Goal: Task Accomplishment & Management: Manage account settings

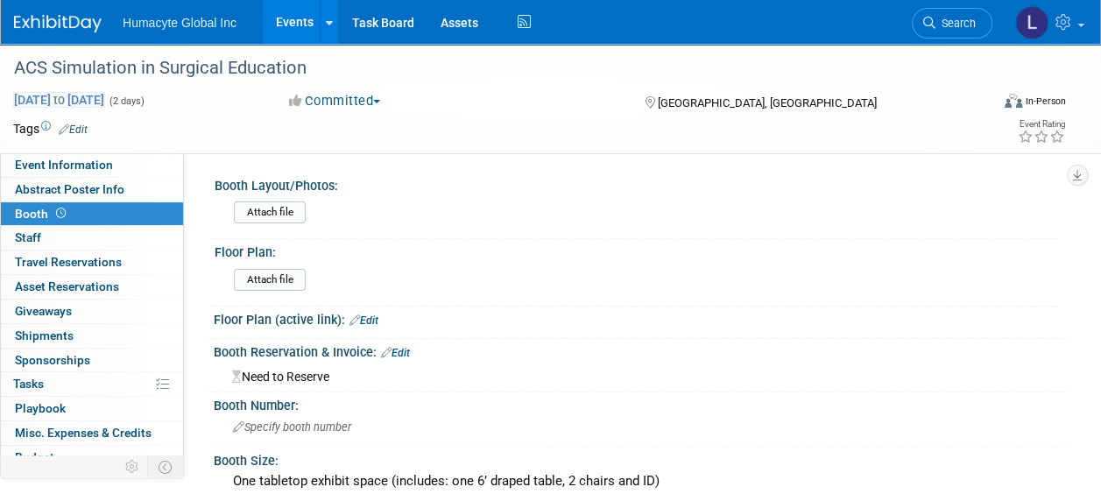
click at [67, 97] on span "to" at bounding box center [59, 100] width 17 height 14
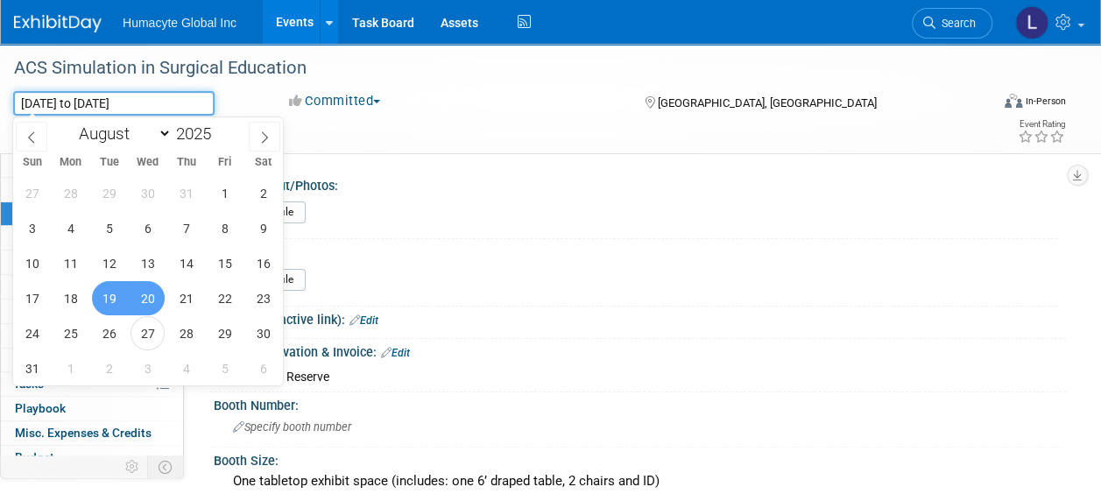
click at [69, 99] on input "Aug 19, 2025 to Aug 20, 2025" at bounding box center [113, 103] width 201 height 25
click at [159, 131] on select "January February March April May June July August September October November De…" at bounding box center [121, 134] width 101 height 22
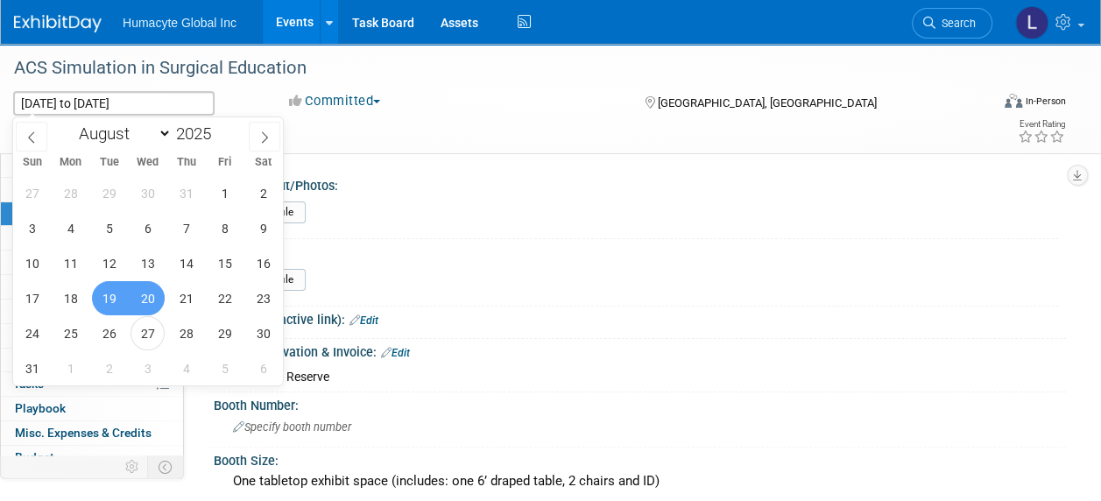
select select "10"
click at [71, 123] on select "January February March April May June July August September October November De…" at bounding box center [121, 134] width 101 height 22
click at [145, 299] on span "19" at bounding box center [148, 298] width 34 height 34
type input "Nov 19, 2025"
click at [181, 301] on span "20" at bounding box center [186, 298] width 34 height 34
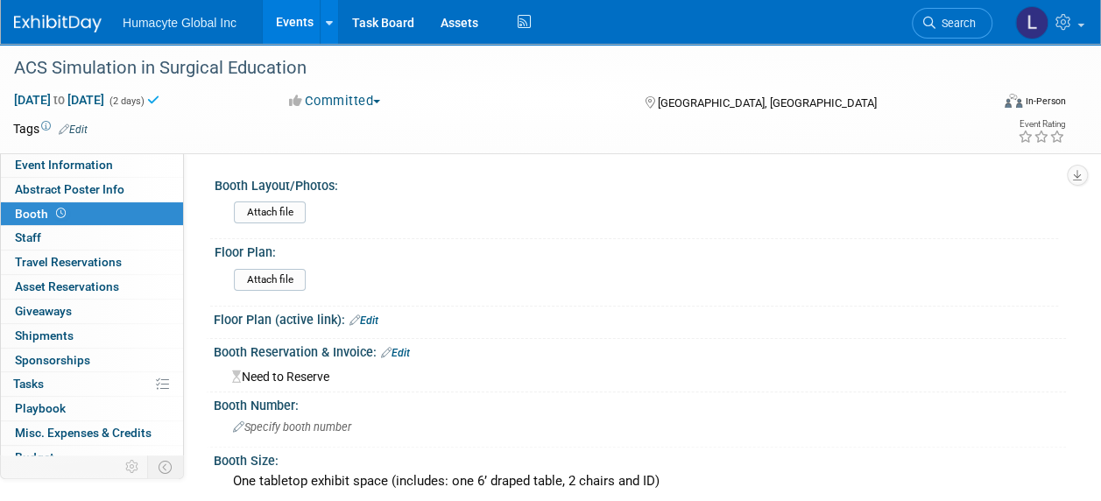
click at [252, 130] on td at bounding box center [487, 129] width 799 height 18
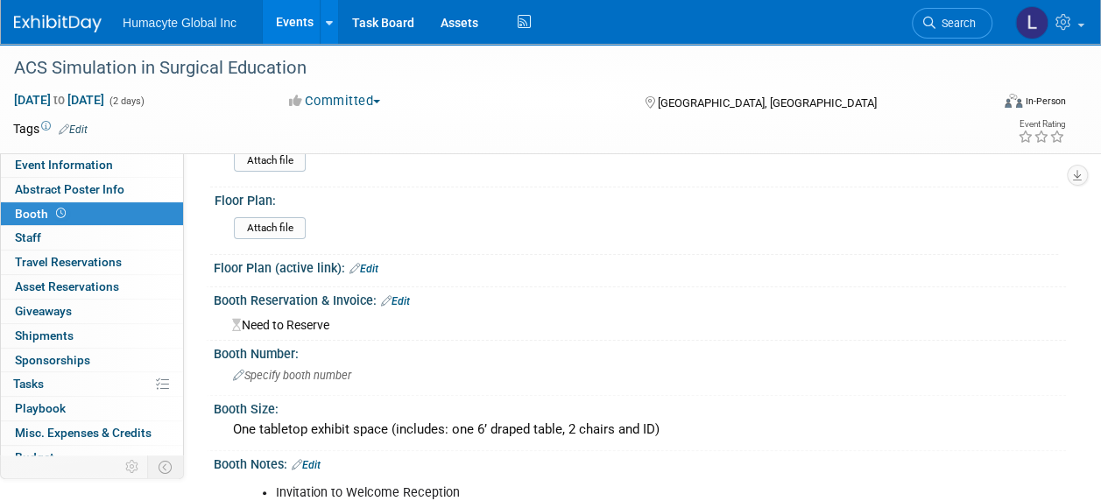
scroll to position [88, 0]
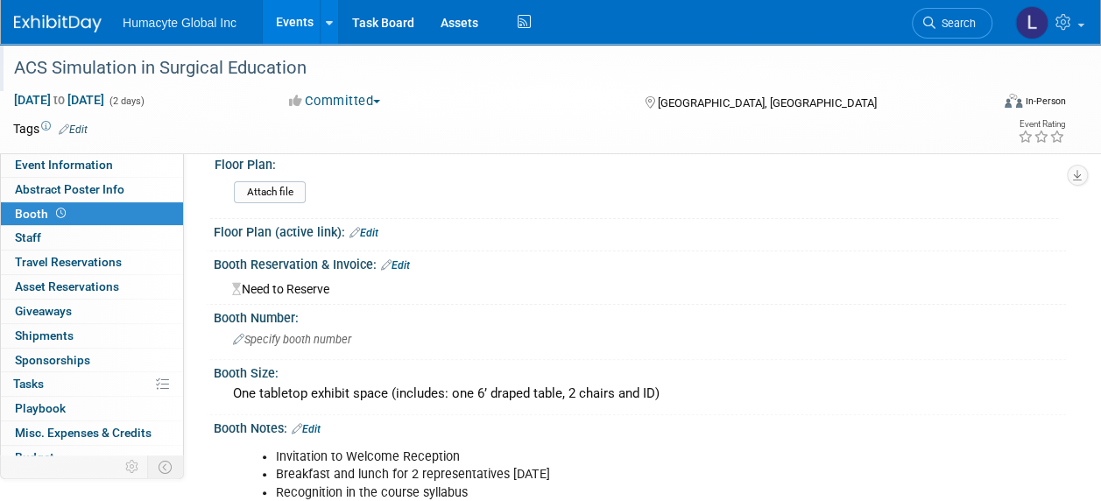
drag, startPoint x: 315, startPoint y: 67, endPoint x: 12, endPoint y: 68, distance: 303.1
click at [12, 68] on div "ACS Simulation in Surgical Education" at bounding box center [492, 69] width 968 height 32
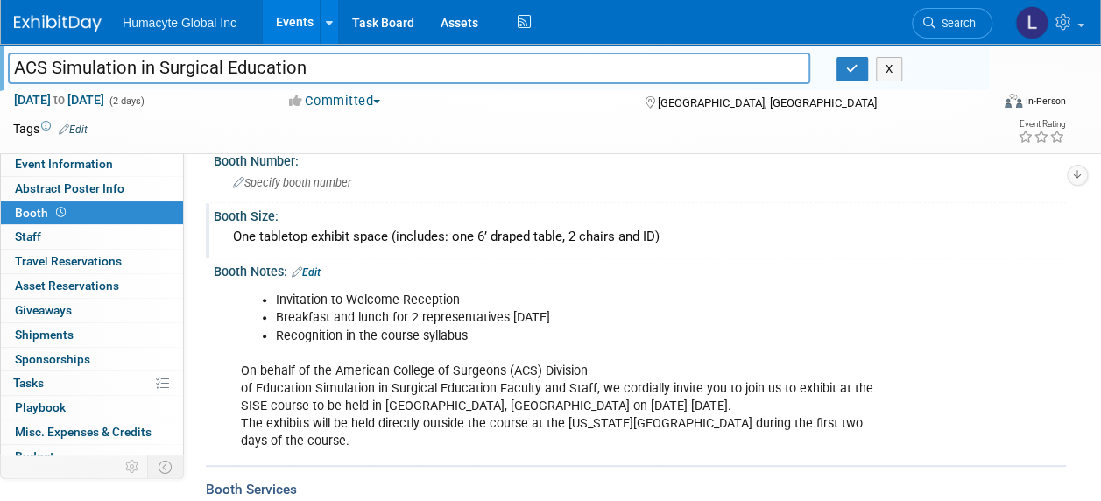
scroll to position [350, 0]
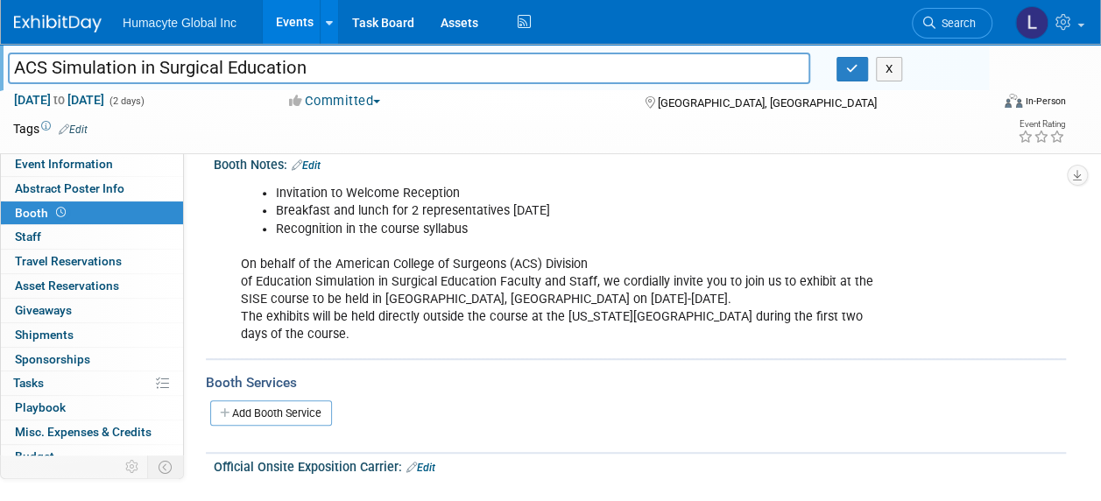
drag, startPoint x: 293, startPoint y: 325, endPoint x: 284, endPoint y: 328, distance: 10.0
click at [286, 329] on div "Invitation to Welcome Reception Breakfast and lunch for 2 representatives on Th…" at bounding box center [563, 264] width 668 height 176
click at [298, 334] on div "Invitation to Welcome Reception Breakfast and lunch for 2 representatives on Th…" at bounding box center [563, 264] width 668 height 176
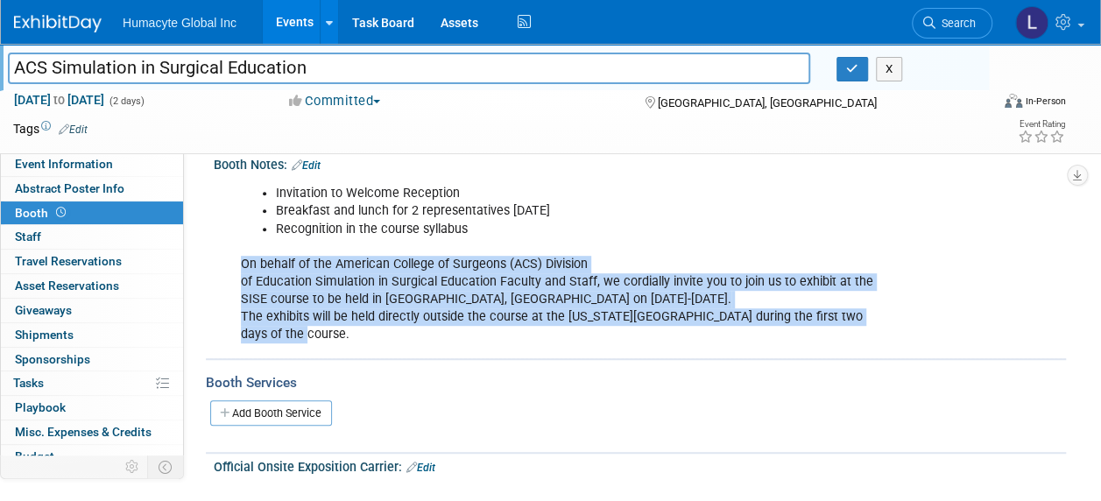
drag, startPoint x: 311, startPoint y: 333, endPoint x: 238, endPoint y: 261, distance: 102.2
click at [238, 261] on div "Invitation to Welcome Reception Breakfast and lunch for 2 representatives on Th…" at bounding box center [563, 264] width 668 height 176
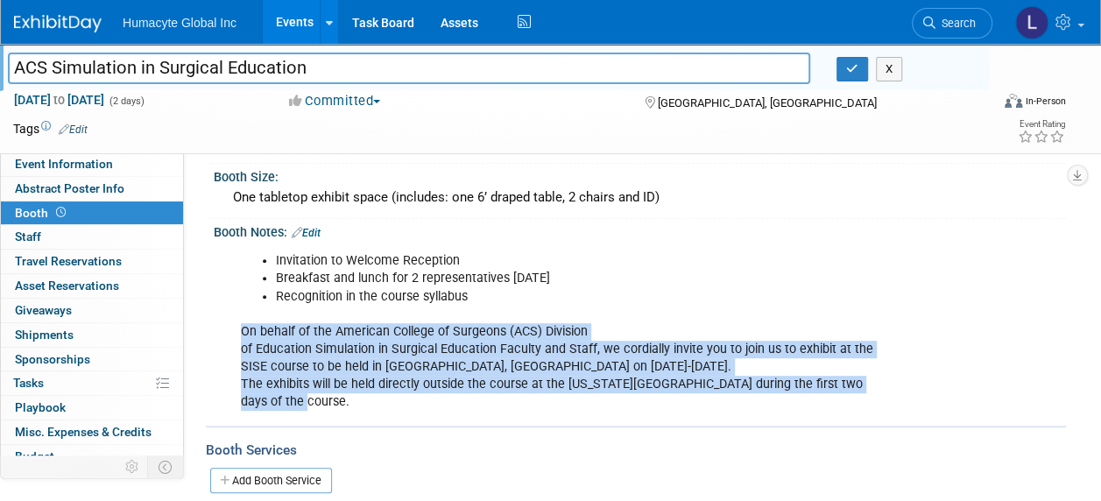
scroll to position [263, 0]
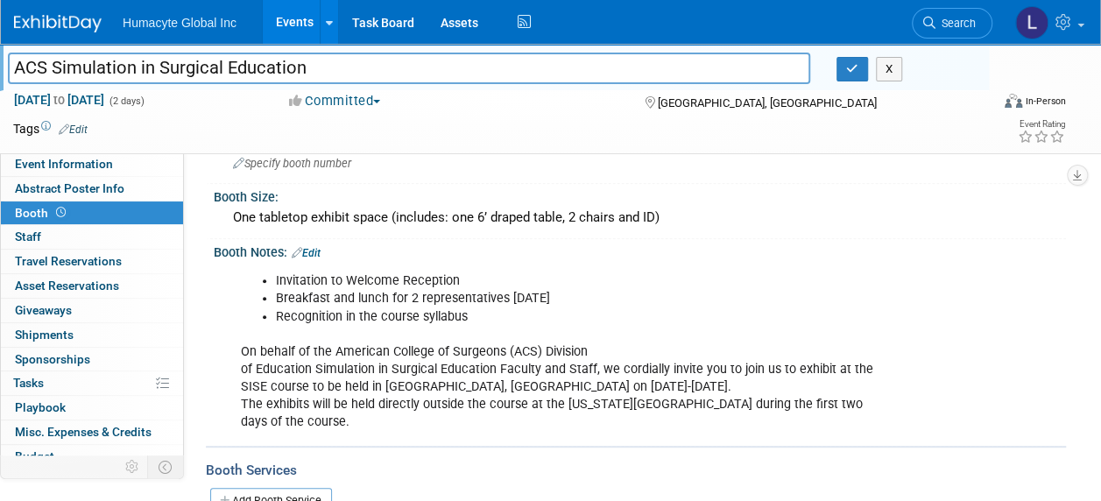
click at [480, 312] on li "Recognition in the course syllabus" at bounding box center [581, 317] width 611 height 18
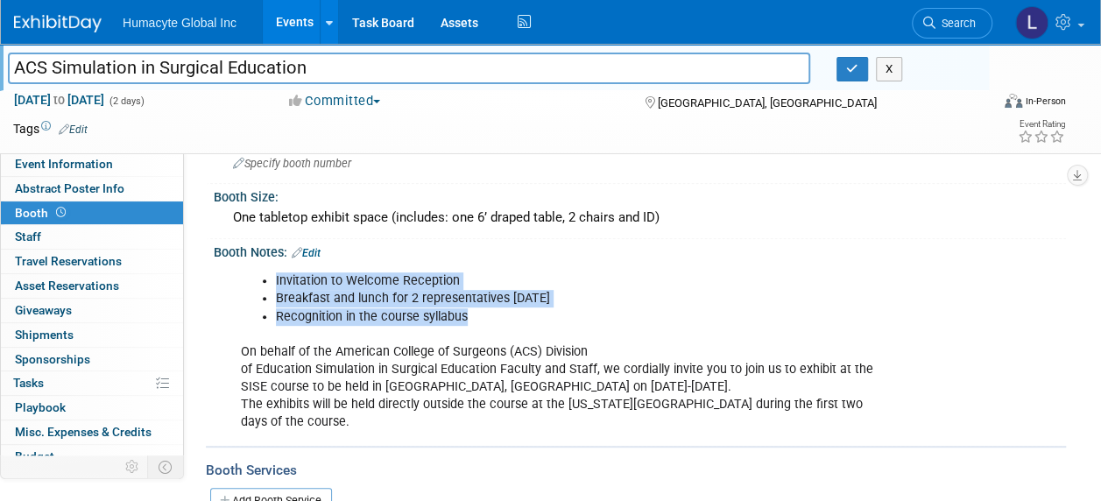
drag, startPoint x: 478, startPoint y: 314, endPoint x: 271, endPoint y: 284, distance: 209.7
click at [271, 284] on ul "Invitation to Welcome Reception Breakfast and lunch for 2 representatives on Th…" at bounding box center [564, 298] width 646 height 53
copy ul "Invitation to Welcome Reception Breakfast and lunch for 2 representatives on Th…"
click at [335, 225] on div "One tabletop exhibit space (includes: one 6’ draped table, 2 chairs and ID)" at bounding box center [640, 217] width 826 height 27
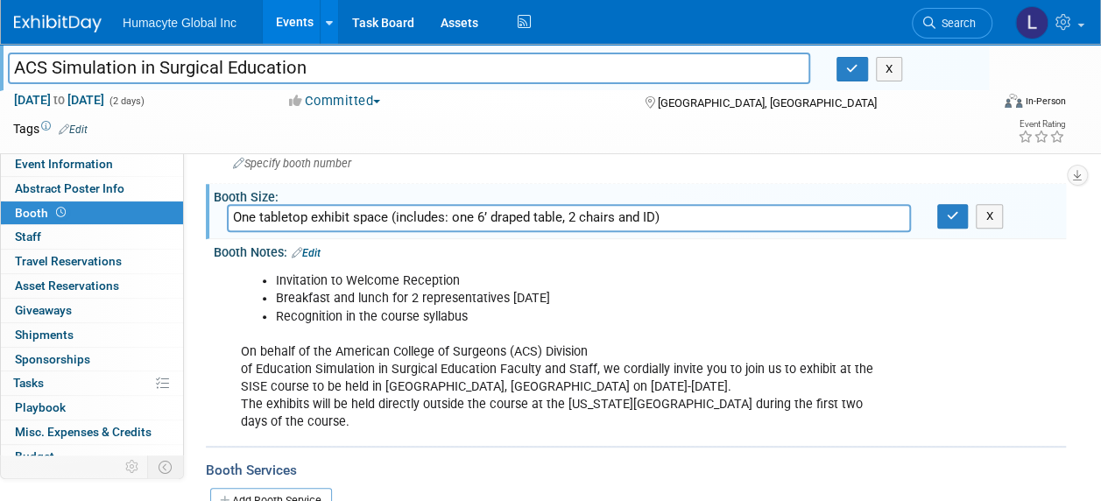
drag, startPoint x: 729, startPoint y: 216, endPoint x: 213, endPoint y: 249, distance: 517.1
click at [213, 249] on div "Booth Layout/Photos: Attach file" at bounding box center [631, 266] width 843 height 714
click at [455, 343] on div "Invitation to Welcome Reception Breakfast and lunch for 2 representatives on Th…" at bounding box center [563, 352] width 668 height 176
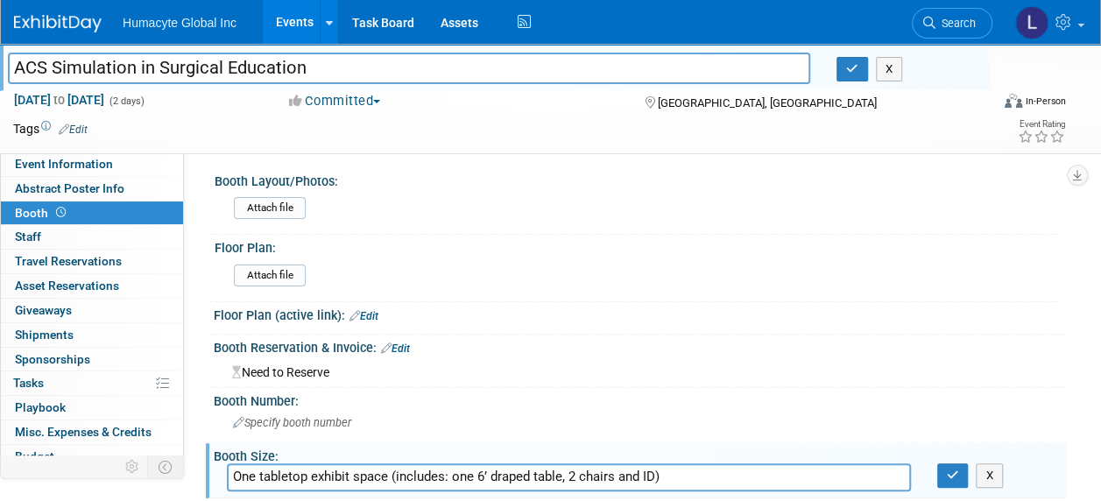
scroll to position [0, 0]
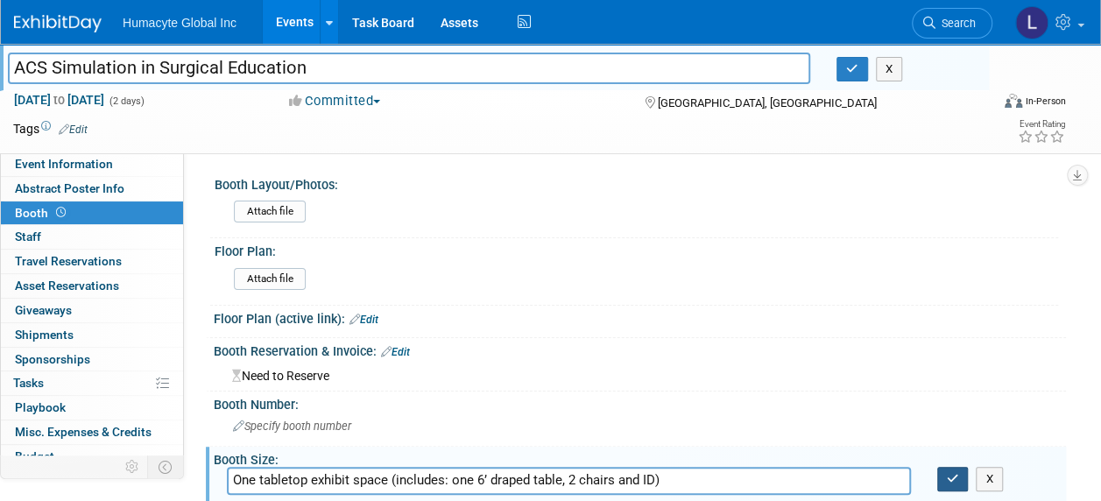
click at [957, 477] on icon "button" at bounding box center [953, 478] width 12 height 11
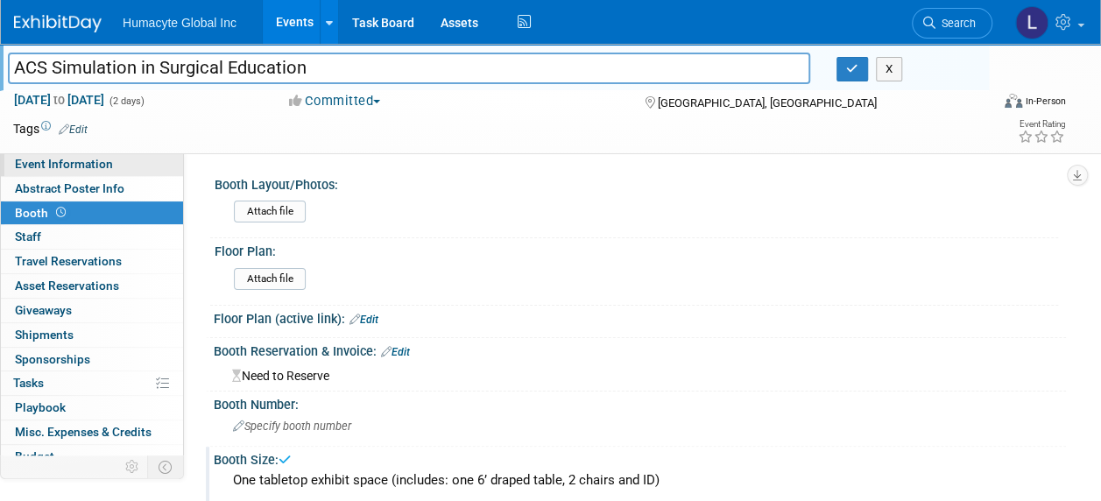
click at [60, 162] on span "Event Information" at bounding box center [64, 164] width 98 height 14
select select "Sales"
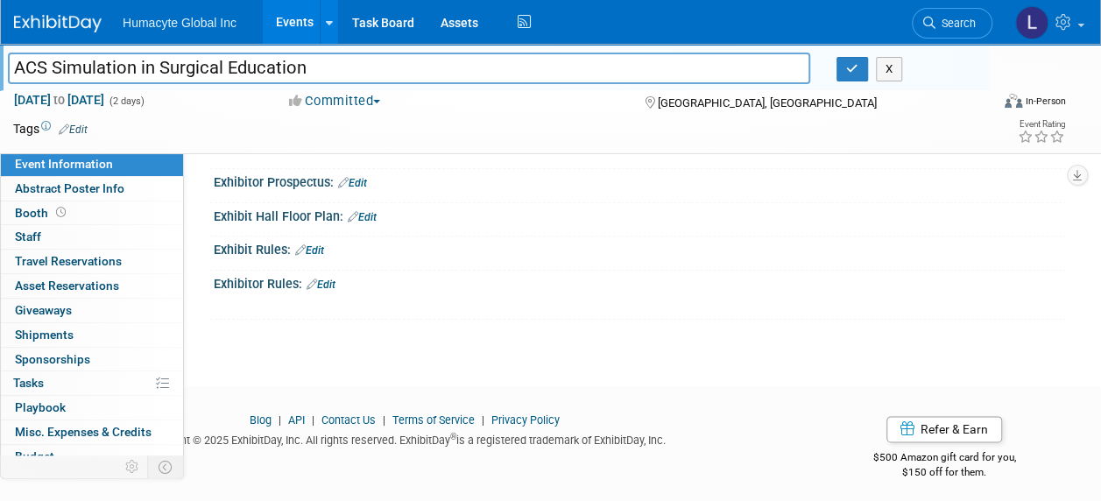
scroll to position [902, 0]
click at [853, 71] on icon "button" at bounding box center [852, 68] width 12 height 11
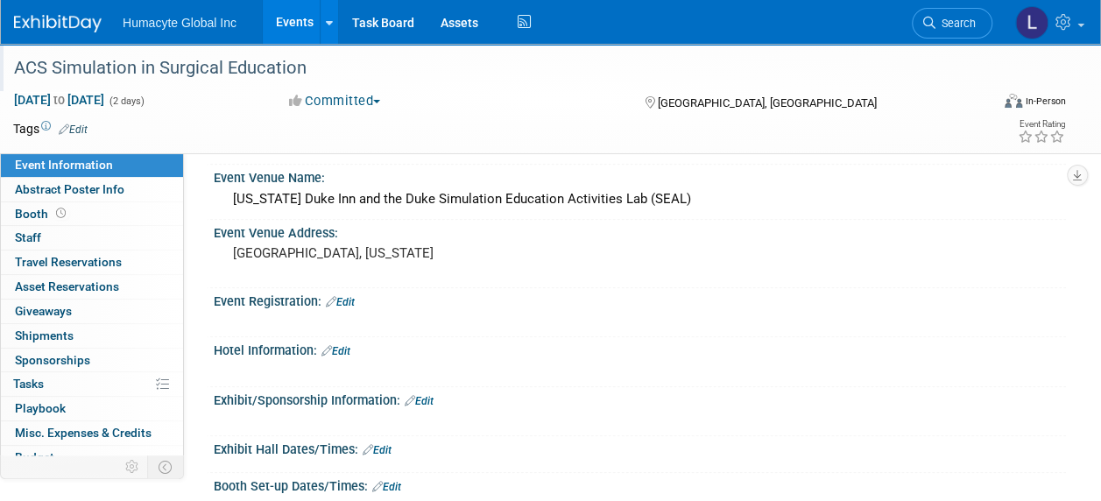
scroll to position [613, 0]
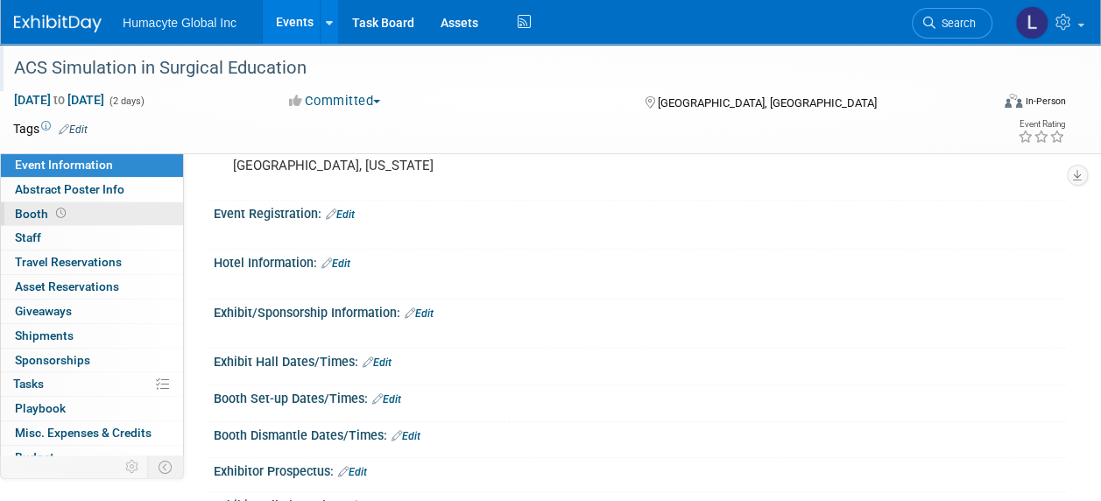
click at [23, 218] on span "Booth" at bounding box center [42, 214] width 54 height 14
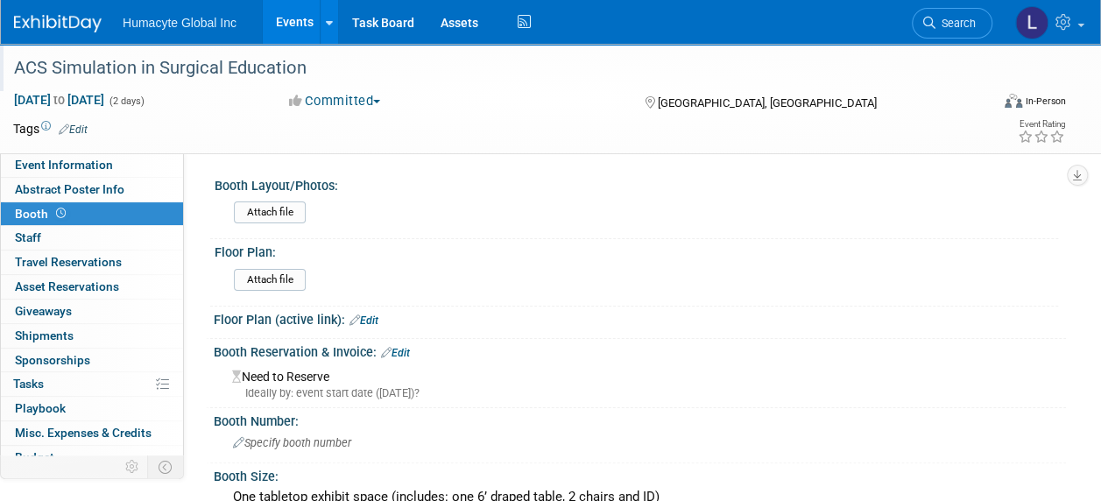
click at [398, 351] on link "Edit" at bounding box center [395, 353] width 29 height 12
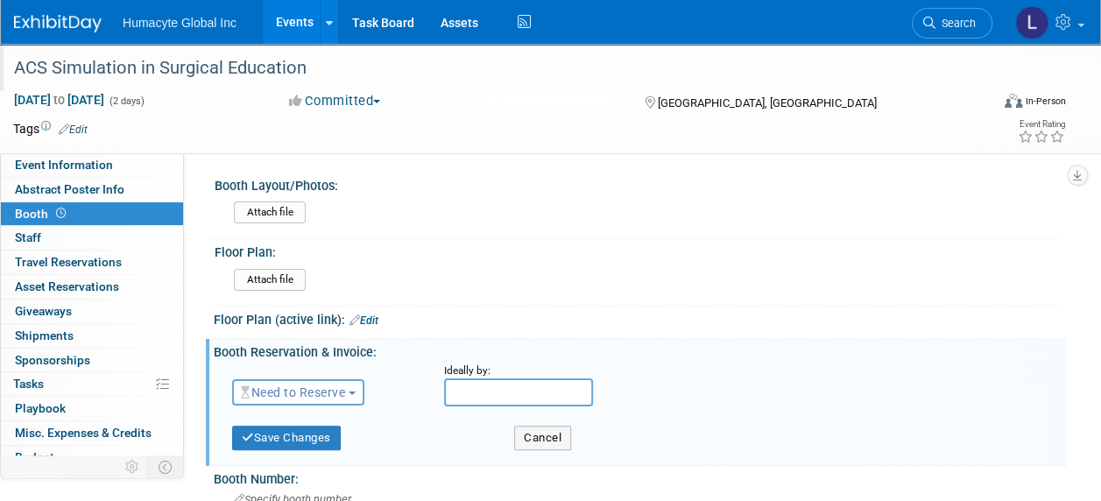
click at [293, 389] on span "Need to Reserve" at bounding box center [293, 392] width 104 height 14
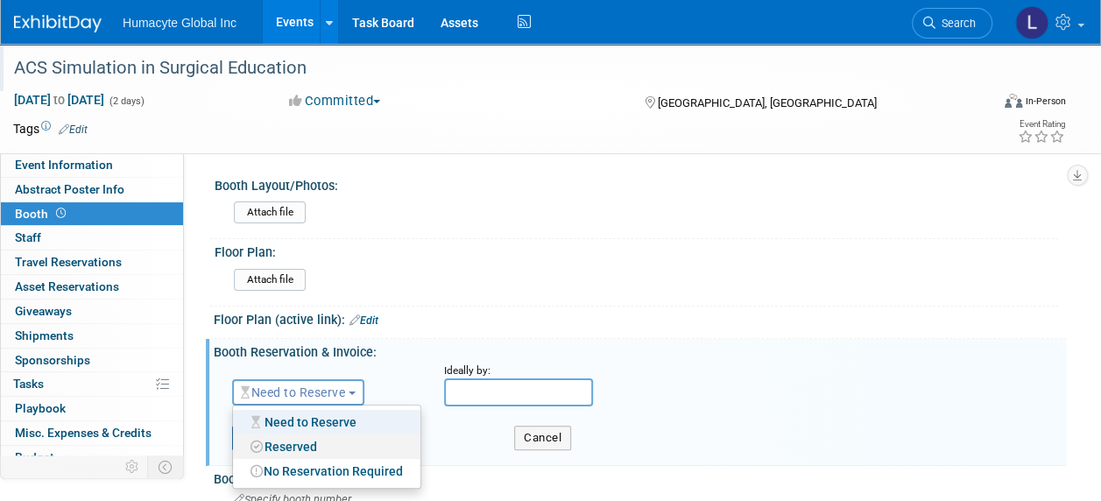
click at [280, 442] on link "Reserved" at bounding box center [326, 447] width 187 height 25
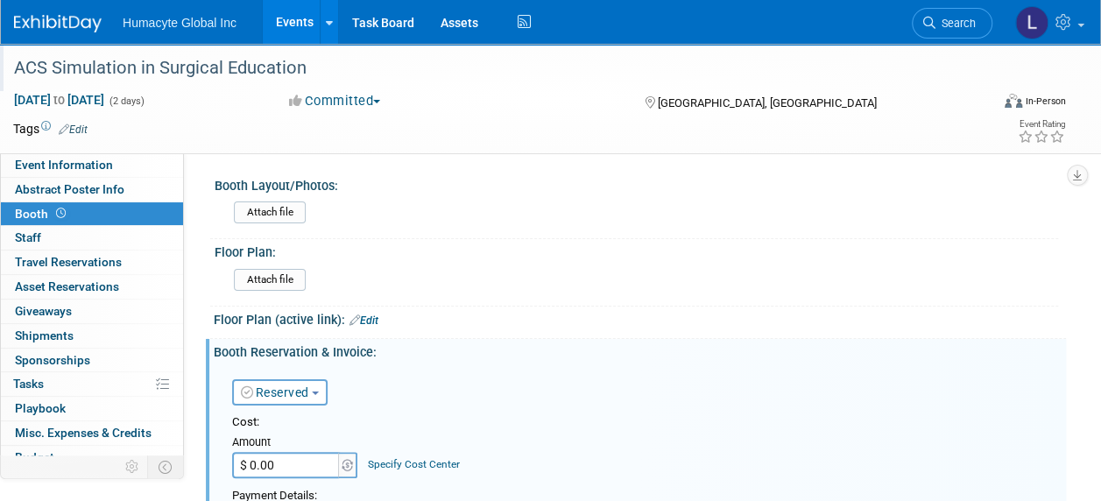
click at [290, 455] on input "$ 0.00" at bounding box center [287, 465] width 110 height 26
type input "$ 2,500.00"
click at [418, 462] on link "Specify Cost Center" at bounding box center [414, 464] width 92 height 12
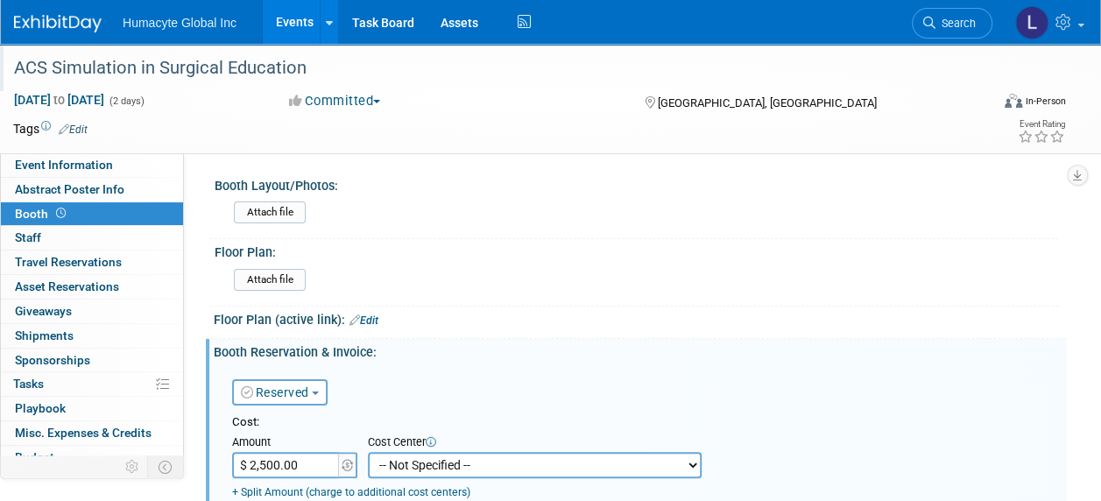
click at [420, 464] on select "-- Not Specified -- Dept 10 - Clinical Dept 11 - Clinical Ops Dept 12 - Medical…" at bounding box center [535, 465] width 334 height 26
select select "18966166"
click at [368, 452] on select "-- Not Specified -- Dept 10 - Clinical Dept 11 - Clinical Ops Dept 12 - Medical…" at bounding box center [535, 465] width 334 height 26
click at [739, 399] on div "Reserved Need to Reserve Reserved No Reservation Required Ideally by:" at bounding box center [642, 389] width 847 height 51
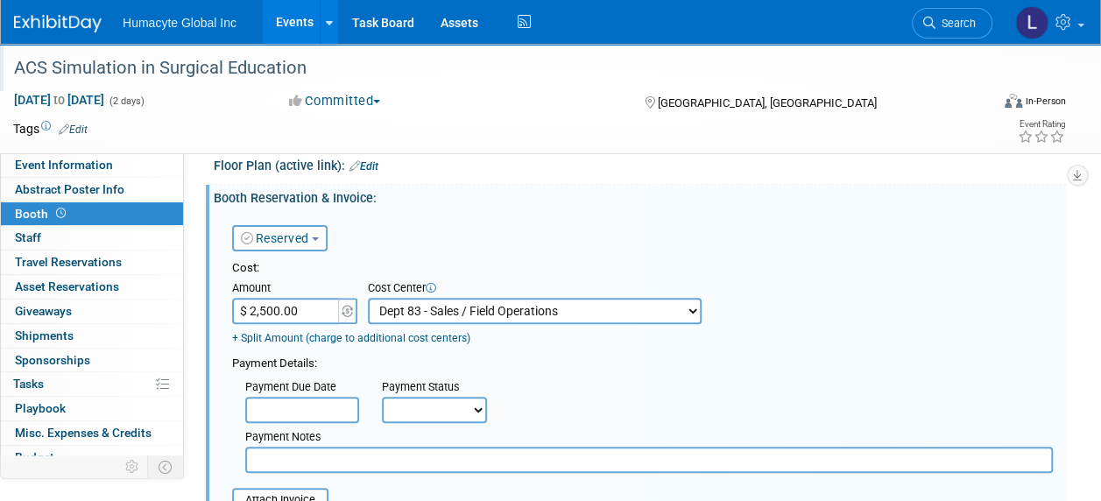
scroll to position [263, 0]
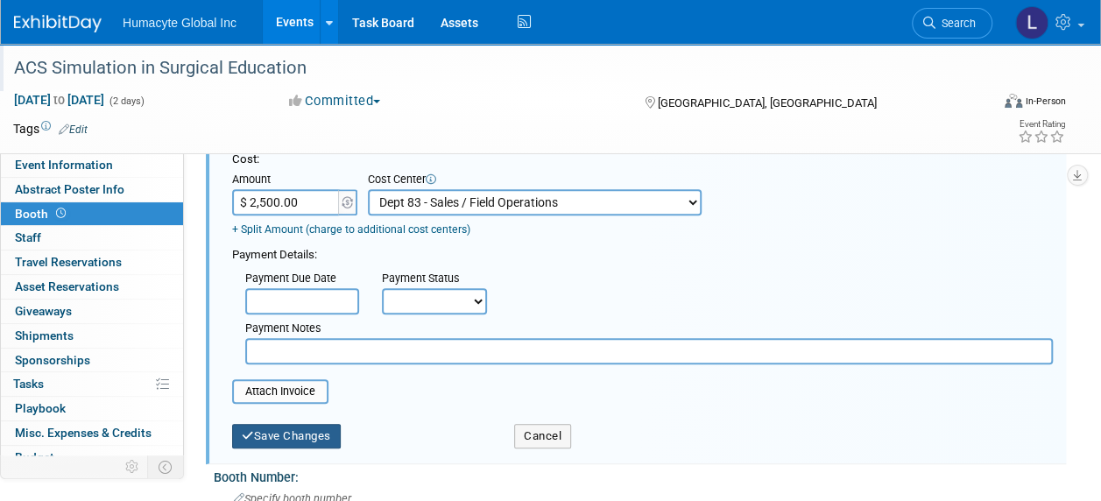
click at [306, 432] on button "Save Changes" at bounding box center [286, 436] width 109 height 25
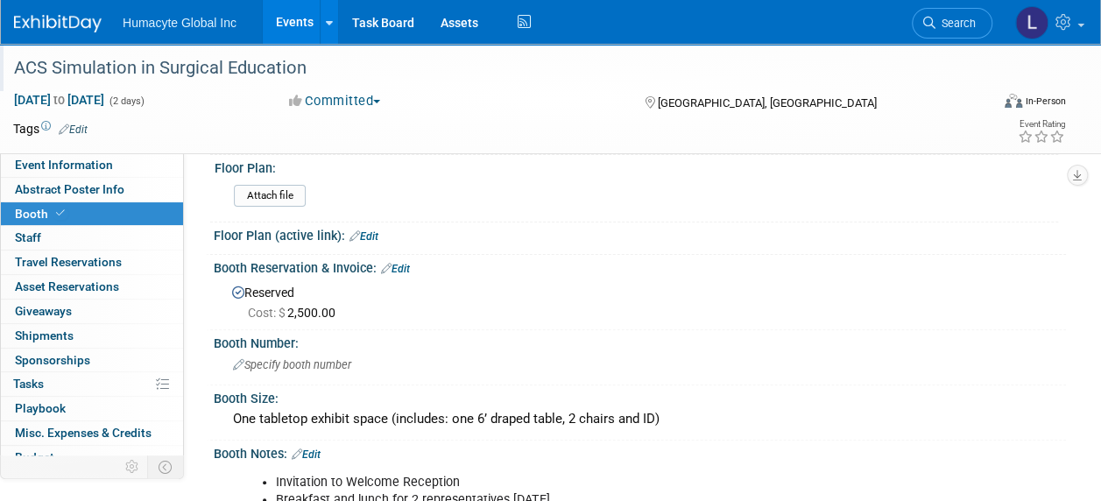
scroll to position [0, 0]
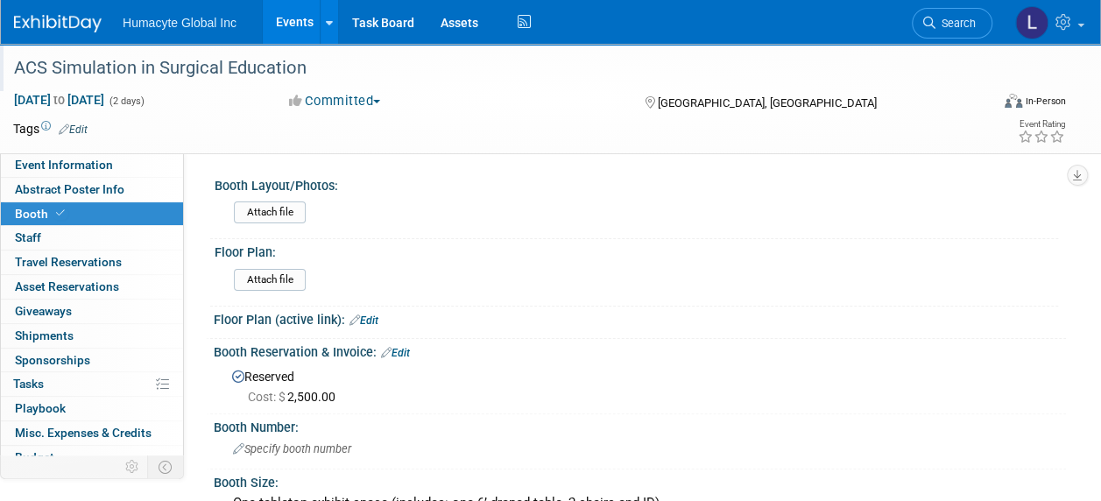
click at [294, 14] on link "Events" at bounding box center [295, 22] width 64 height 44
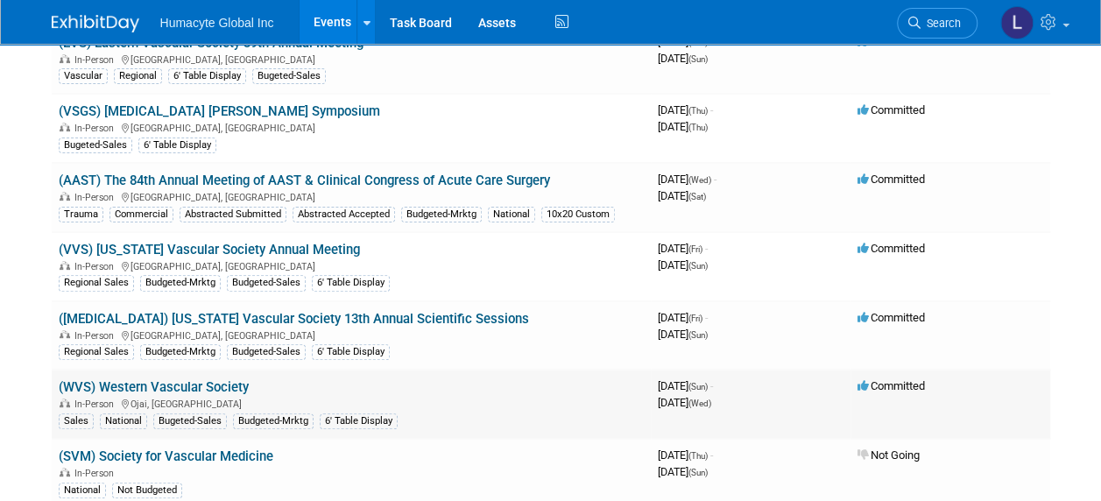
scroll to position [263, 0]
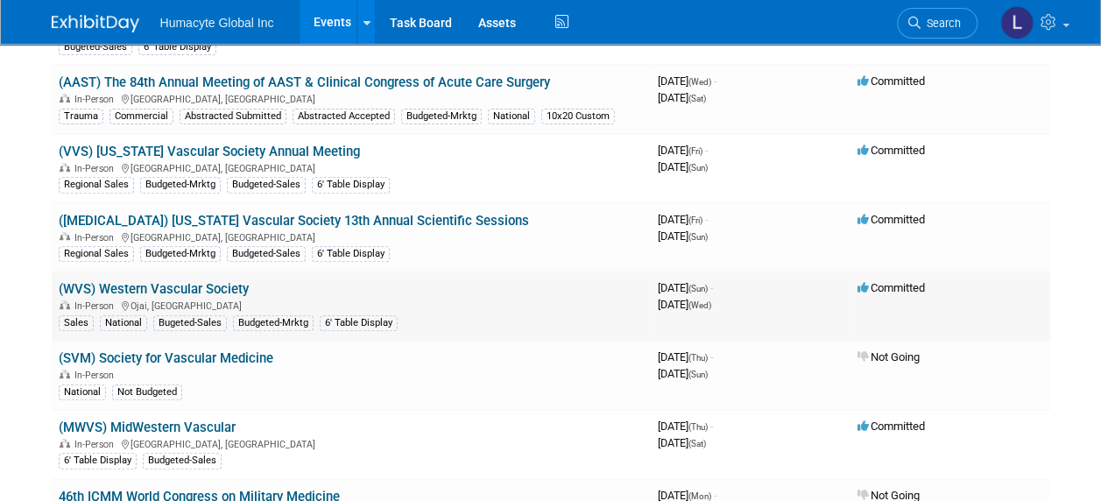
click at [187, 274] on td "(WVS) Western Vascular Society In-Person [GEOGRAPHIC_DATA], [GEOGRAPHIC_DATA] S…" at bounding box center [351, 306] width 599 height 69
click at [187, 286] on link "(WVS) Western Vascular Society" at bounding box center [154, 289] width 190 height 16
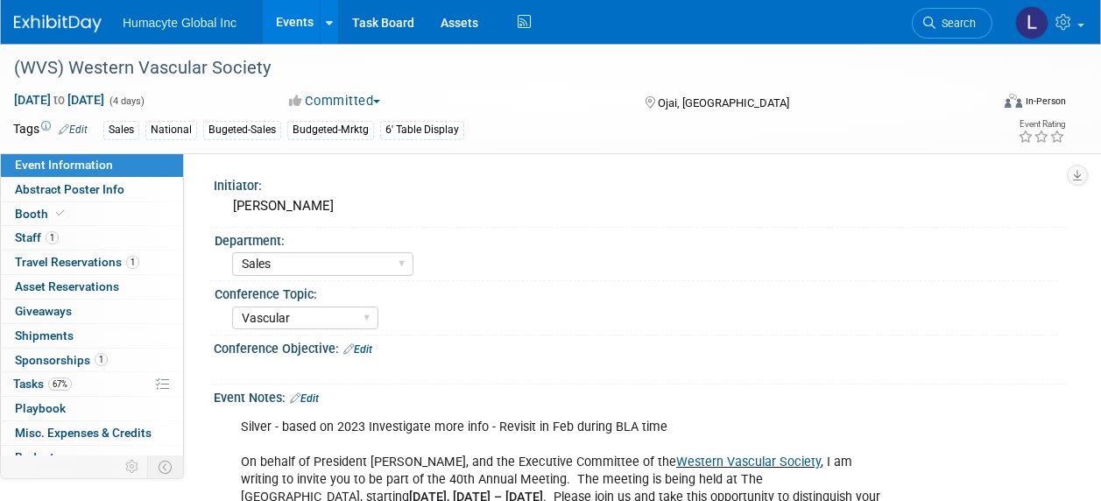
select select "Sales"
select select "Vascular"
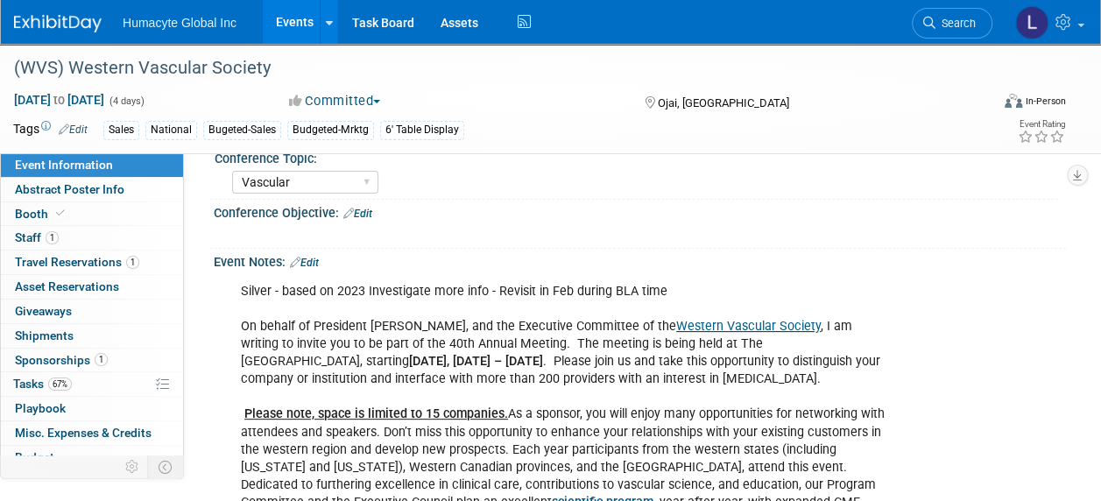
scroll to position [175, 0]
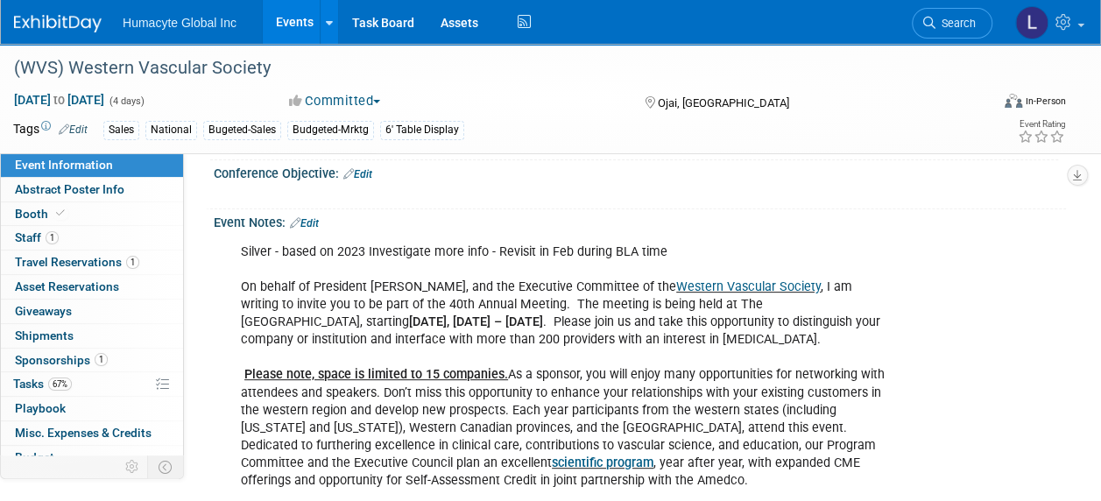
click at [795, 285] on link "Western Vascular Society" at bounding box center [748, 286] width 145 height 15
